Goal: Task Accomplishment & Management: Use online tool/utility

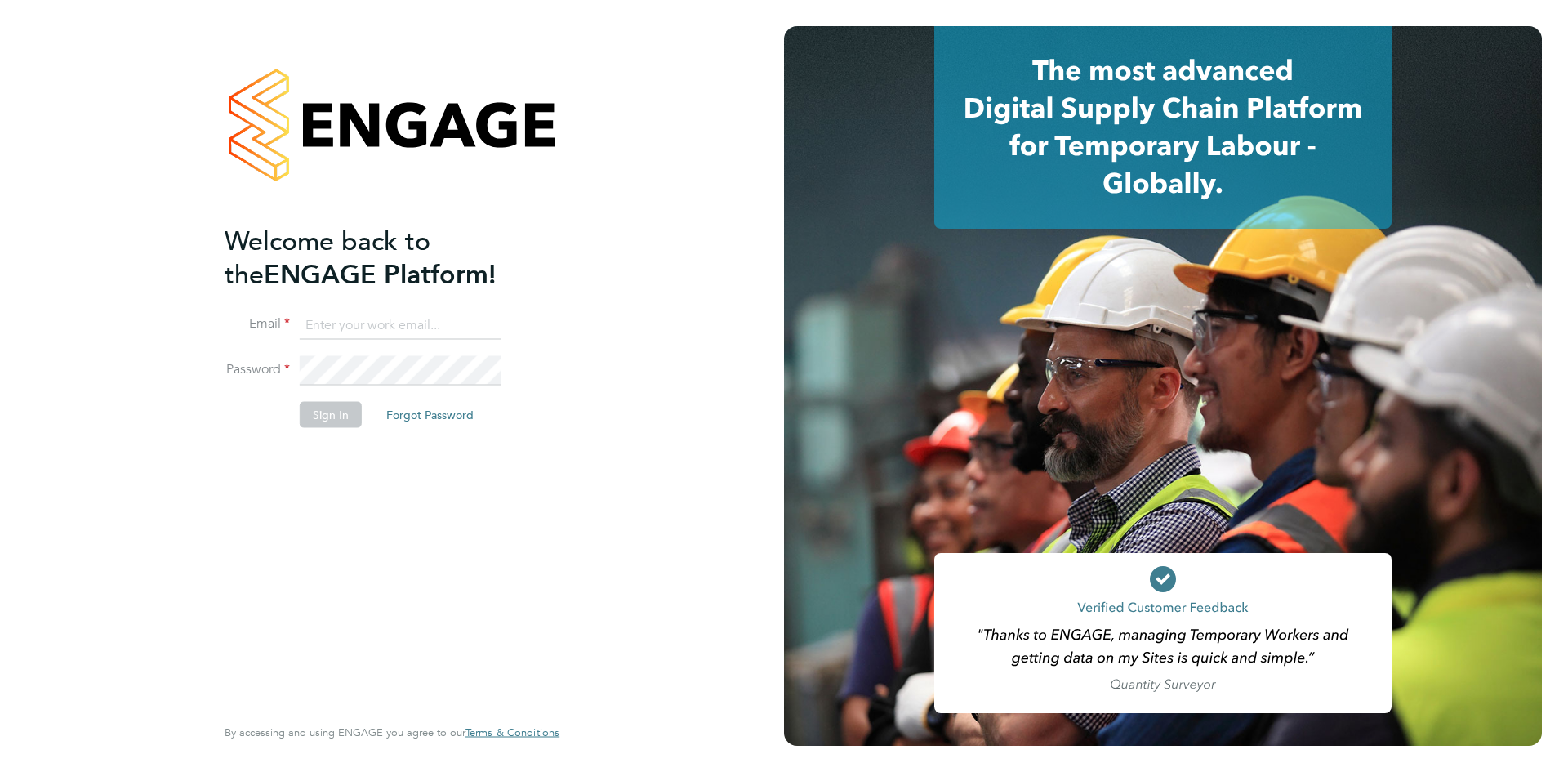
type input "bperkin@psrsolutions.co.uk"
click at [330, 405] on button "Sign In" at bounding box center [331, 414] width 62 height 26
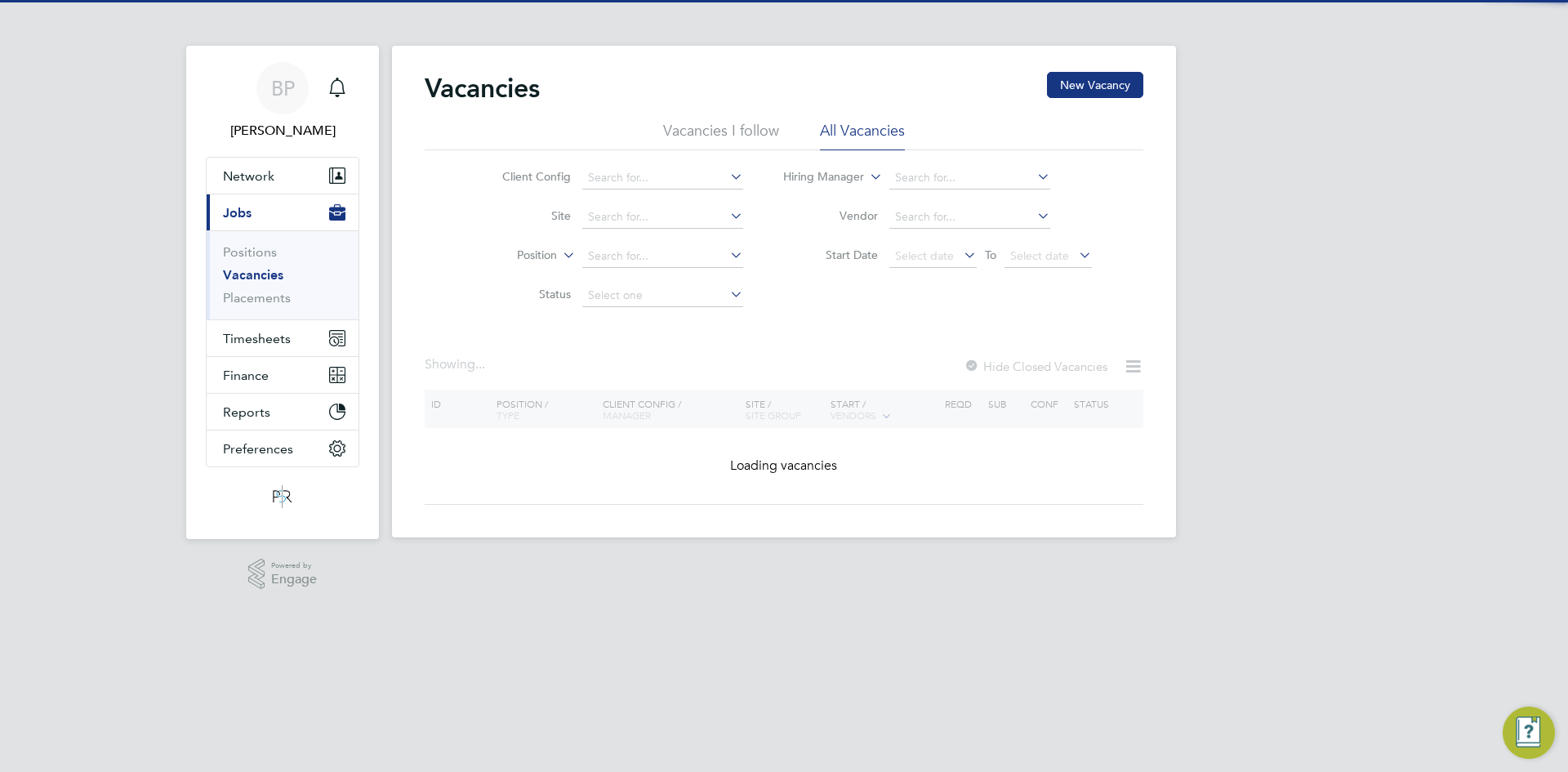
click at [384, 386] on div "BP [PERSON_NAME] Notifications Applications: Network Team Members Businesses Si…" at bounding box center [784, 282] width 1568 height 564
